Goal: Information Seeking & Learning: Find specific fact

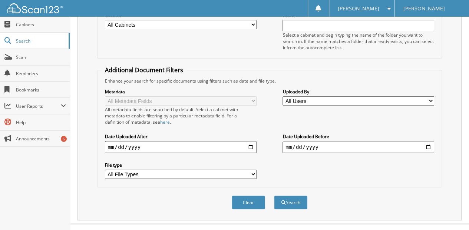
scroll to position [111, 0]
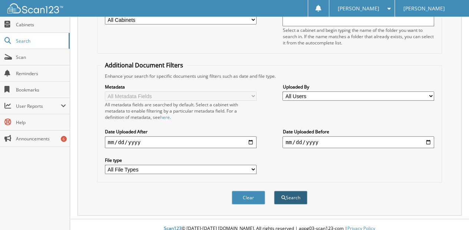
type input "[PERSON_NAME]"
click at [290, 191] on button "Search" at bounding box center [290, 198] width 33 height 14
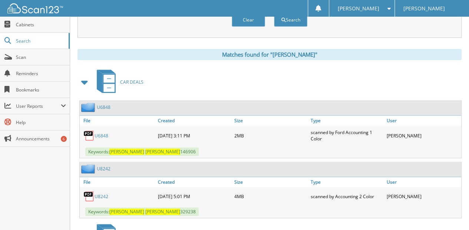
scroll to position [297, 0]
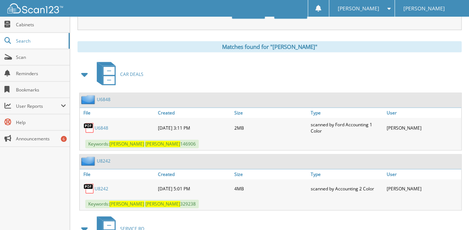
click at [105, 186] on link "U8242" at bounding box center [102, 189] width 14 height 6
click at [101, 125] on link "U6848" at bounding box center [102, 128] width 14 height 6
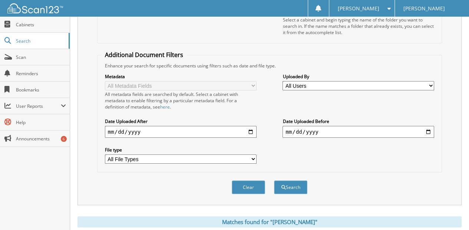
scroll to position [124, 0]
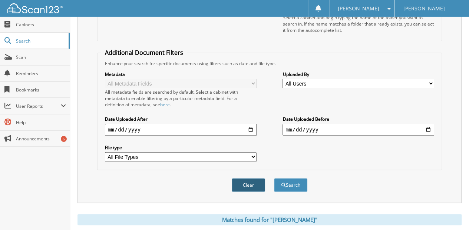
click at [248, 178] on button "Clear" at bounding box center [248, 185] width 33 height 14
